Goal: Information Seeking & Learning: Check status

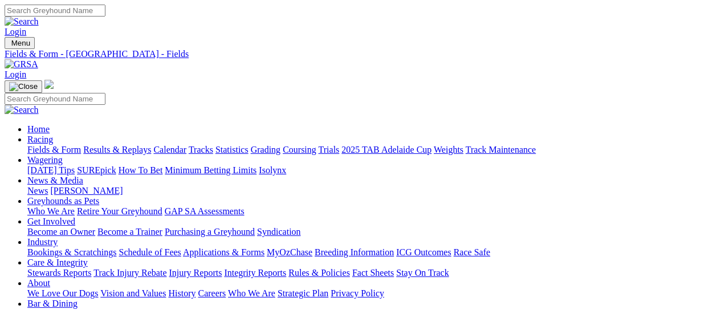
click at [144, 145] on link "Results & Replays" at bounding box center [117, 150] width 68 height 10
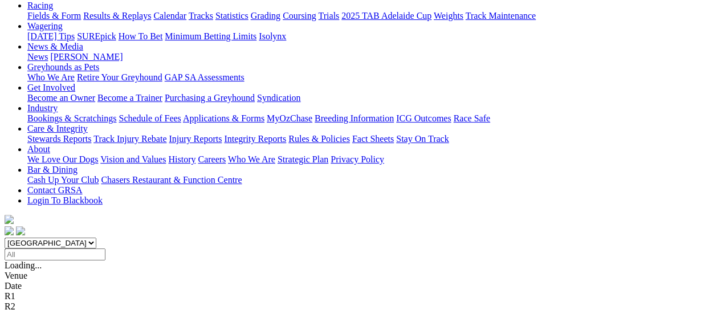
scroll to position [152, 0]
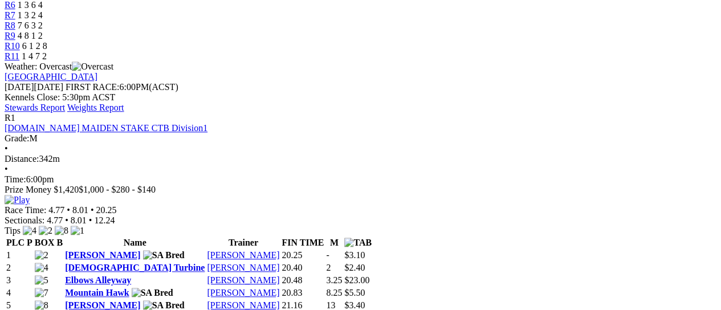
scroll to position [152, 0]
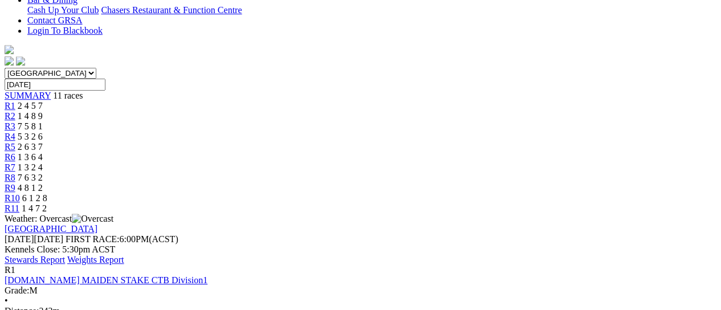
scroll to position [76, 0]
